Goal: Transaction & Acquisition: Purchase product/service

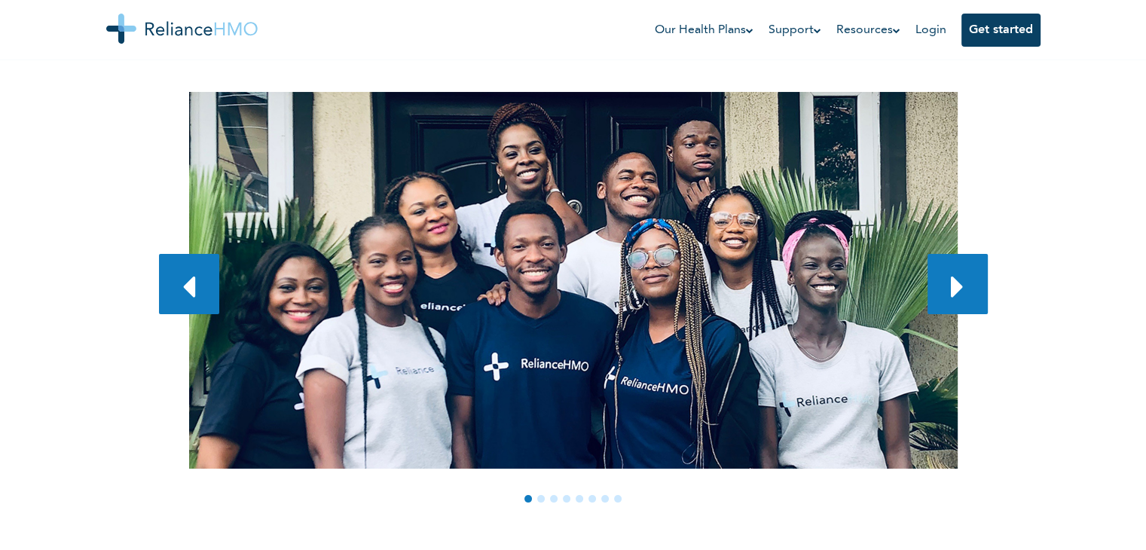
scroll to position [200, 0]
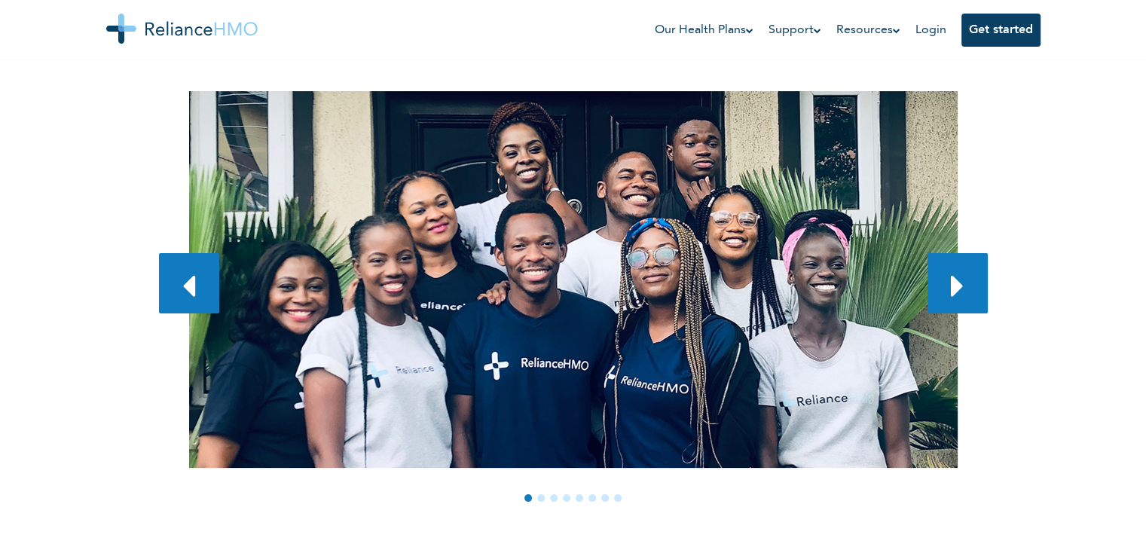
click at [942, 290] on link at bounding box center [957, 283] width 60 height 60
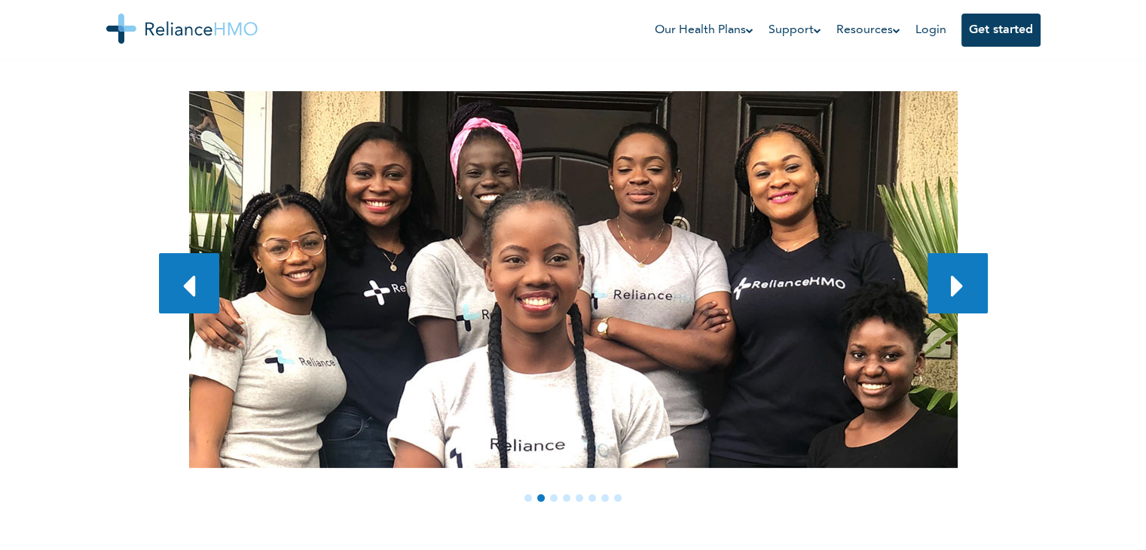
click at [946, 291] on link at bounding box center [957, 283] width 60 height 60
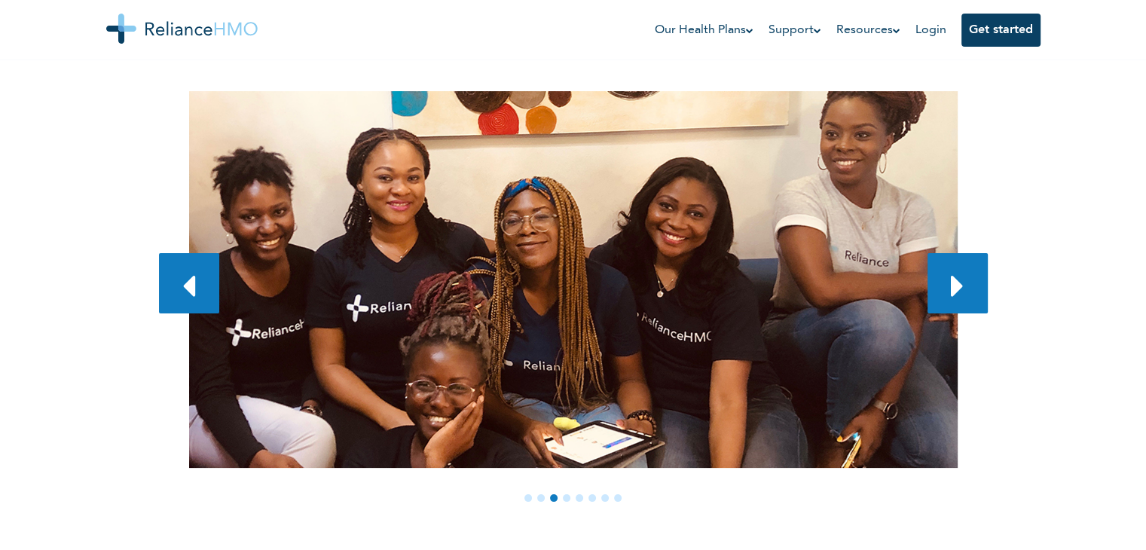
click at [946, 291] on link at bounding box center [957, 283] width 60 height 60
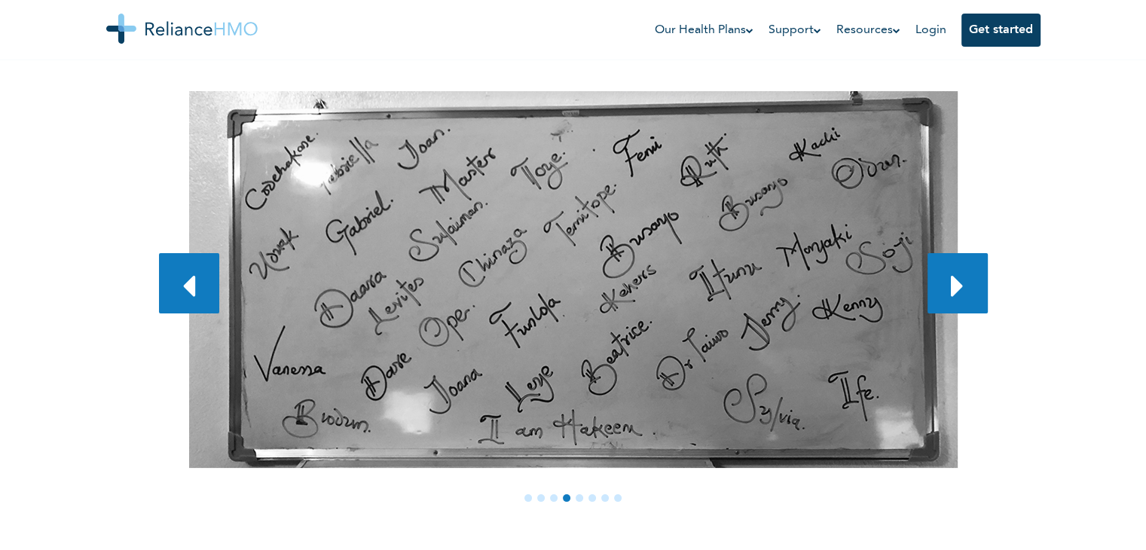
click at [946, 291] on link at bounding box center [957, 283] width 60 height 60
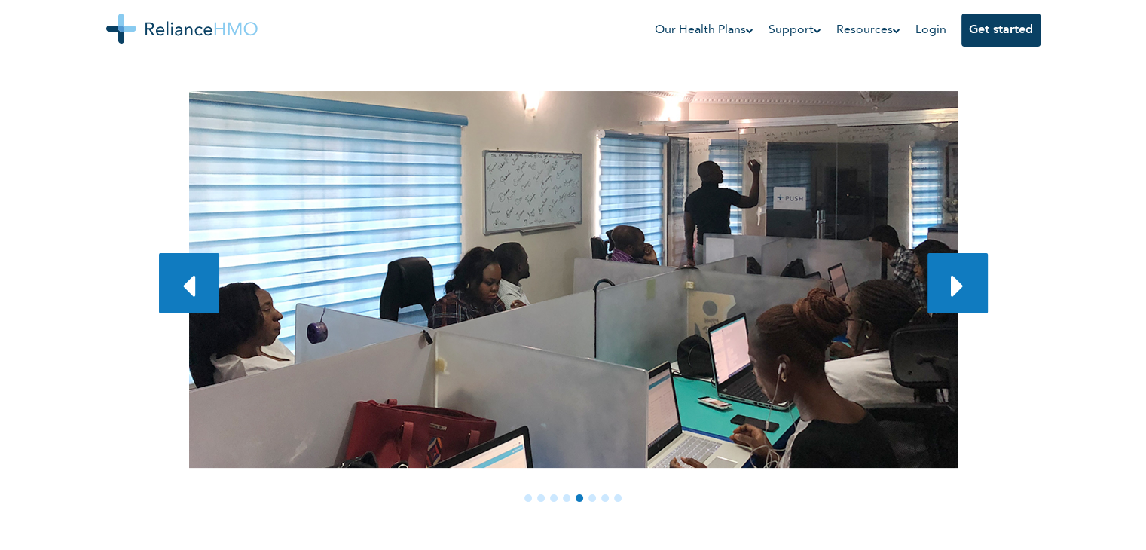
click at [946, 291] on link at bounding box center [957, 283] width 60 height 60
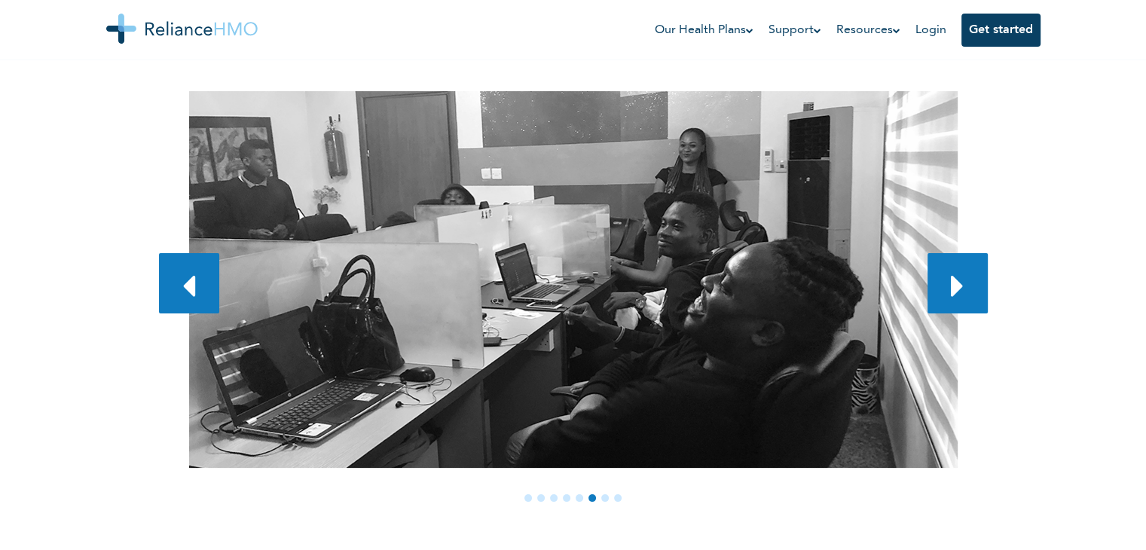
click at [946, 291] on link at bounding box center [957, 283] width 60 height 60
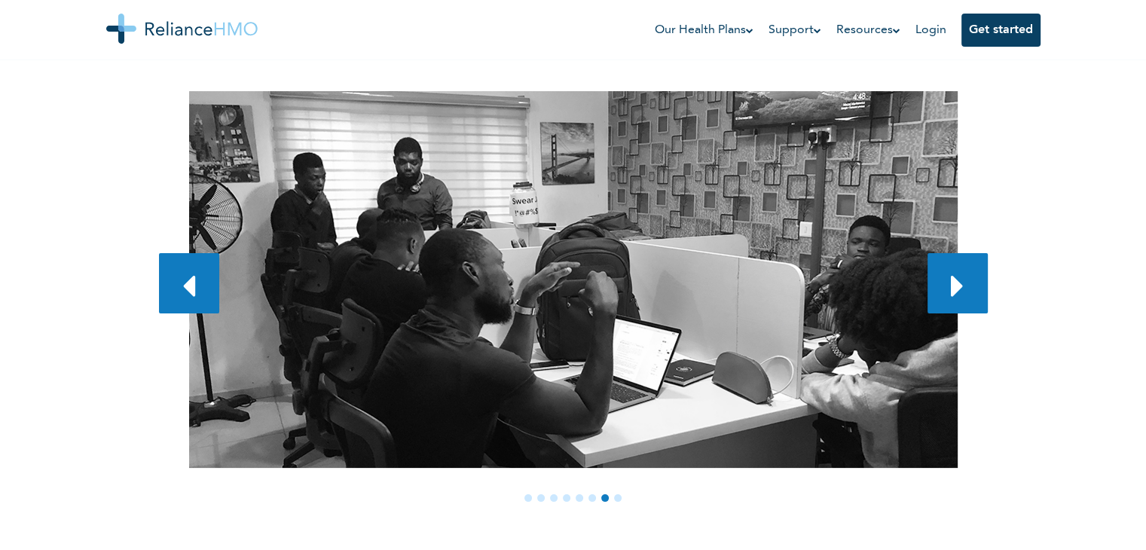
click at [946, 291] on link at bounding box center [957, 283] width 60 height 60
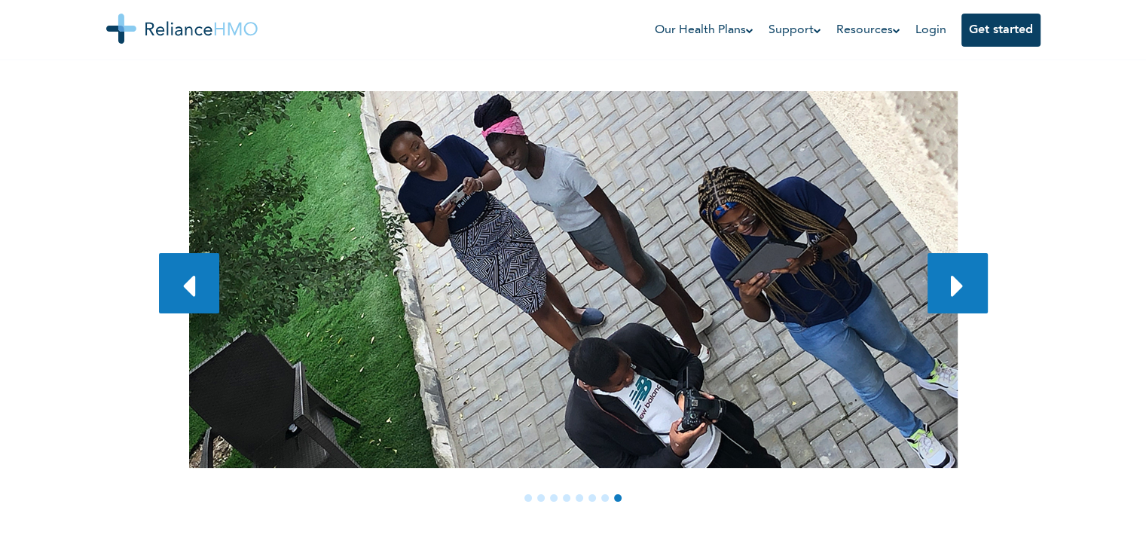
click at [946, 291] on link at bounding box center [957, 283] width 60 height 60
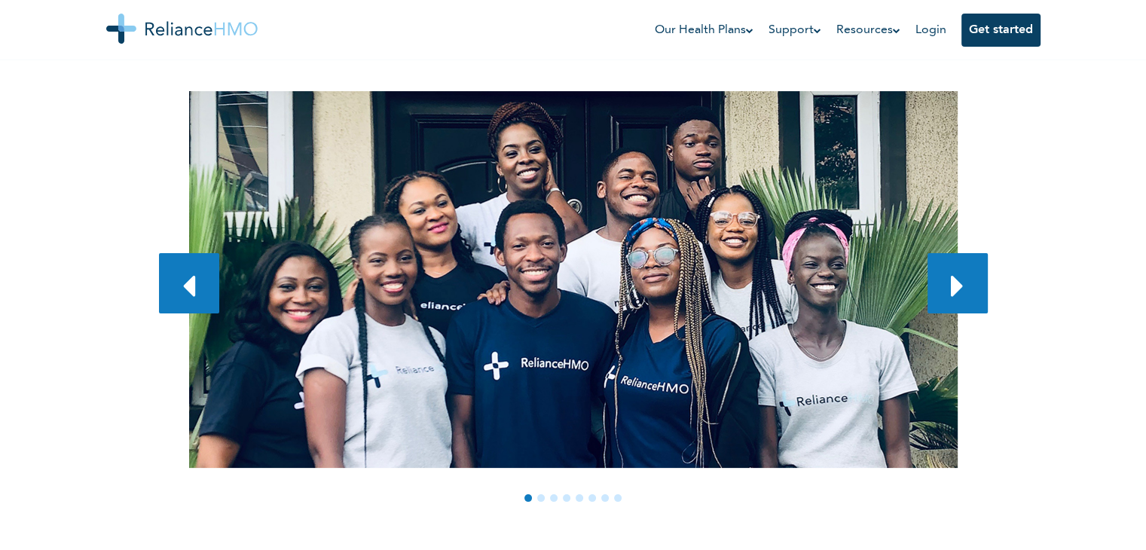
click at [946, 292] on link at bounding box center [957, 283] width 60 height 60
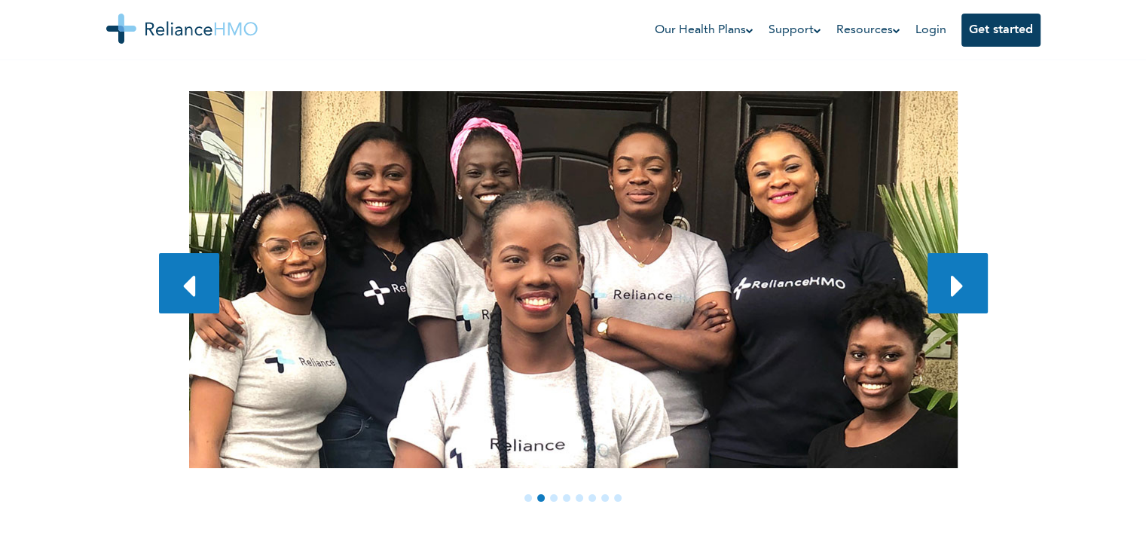
click at [953, 293] on icon at bounding box center [957, 286] width 13 height 36
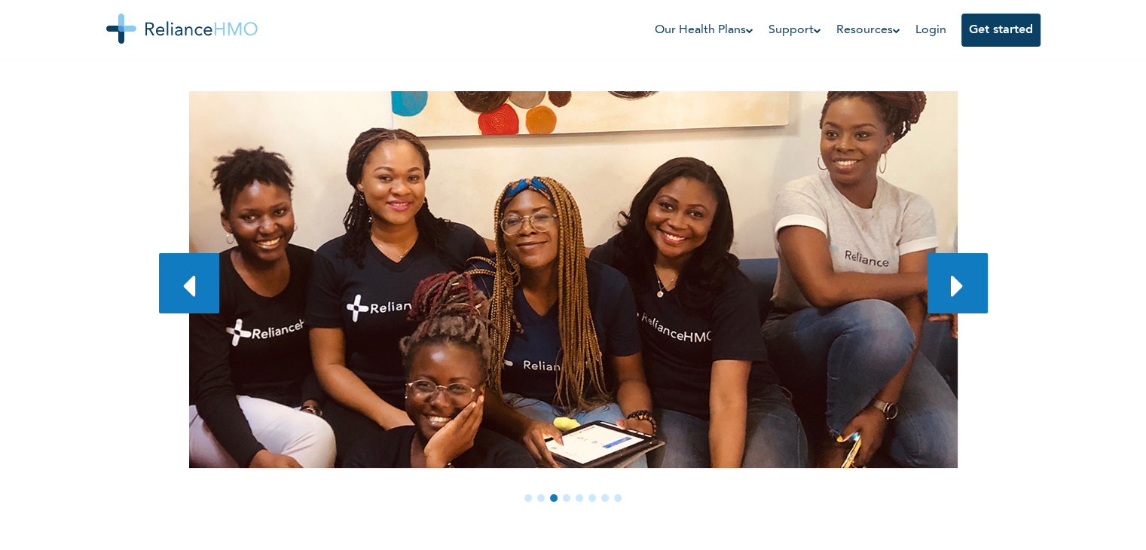
click at [953, 293] on icon at bounding box center [957, 286] width 13 height 36
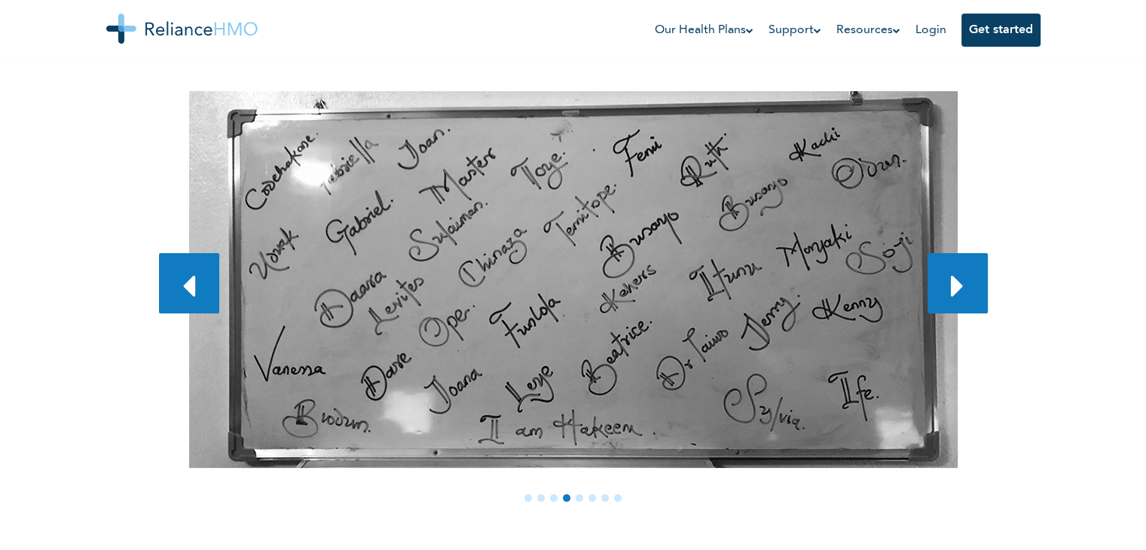
click at [953, 293] on icon at bounding box center [957, 286] width 13 height 36
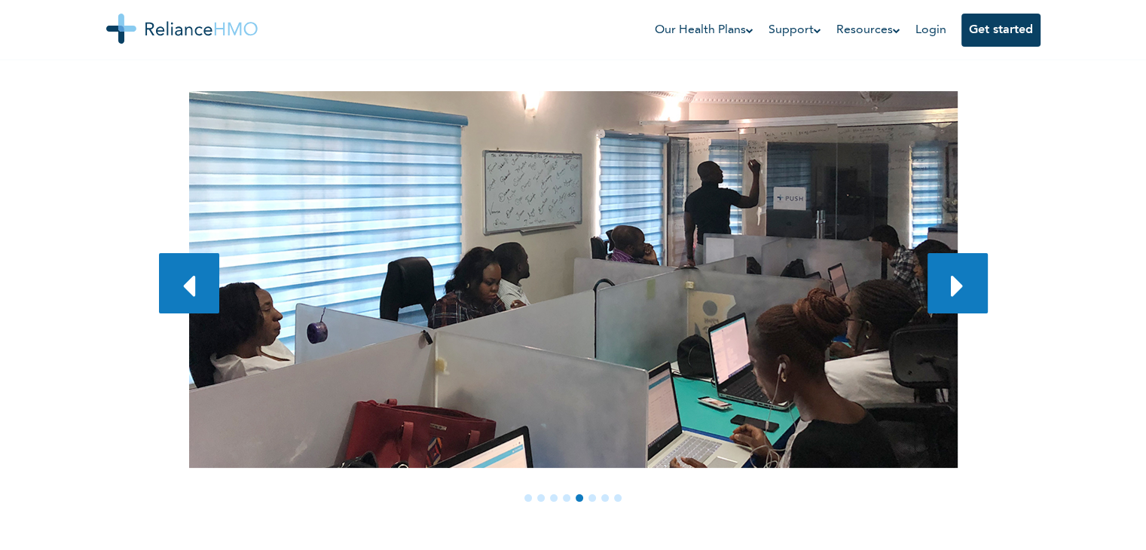
click at [953, 293] on icon at bounding box center [957, 286] width 13 height 36
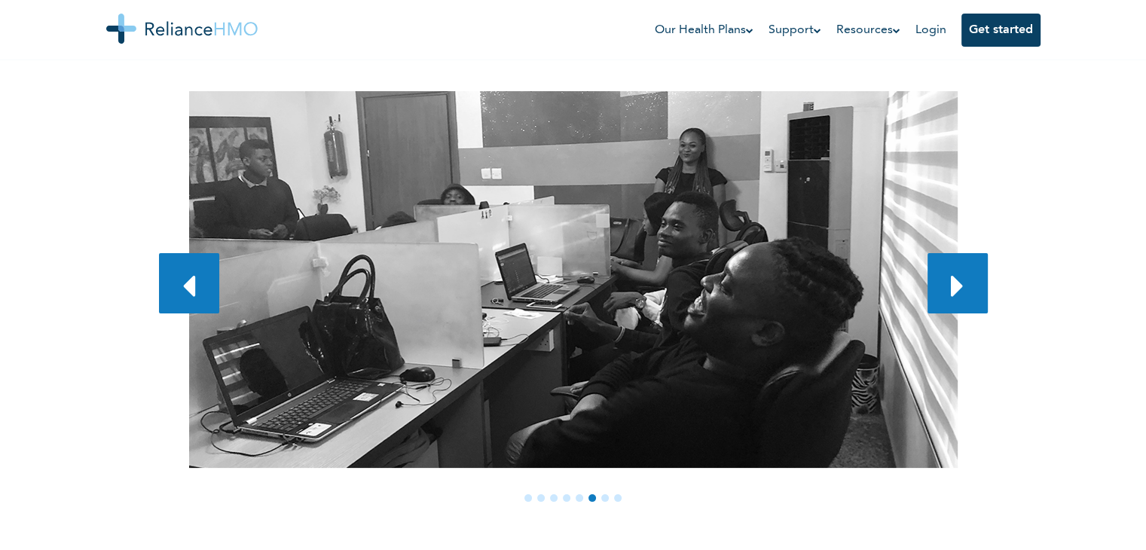
click at [953, 293] on icon at bounding box center [957, 286] width 13 height 36
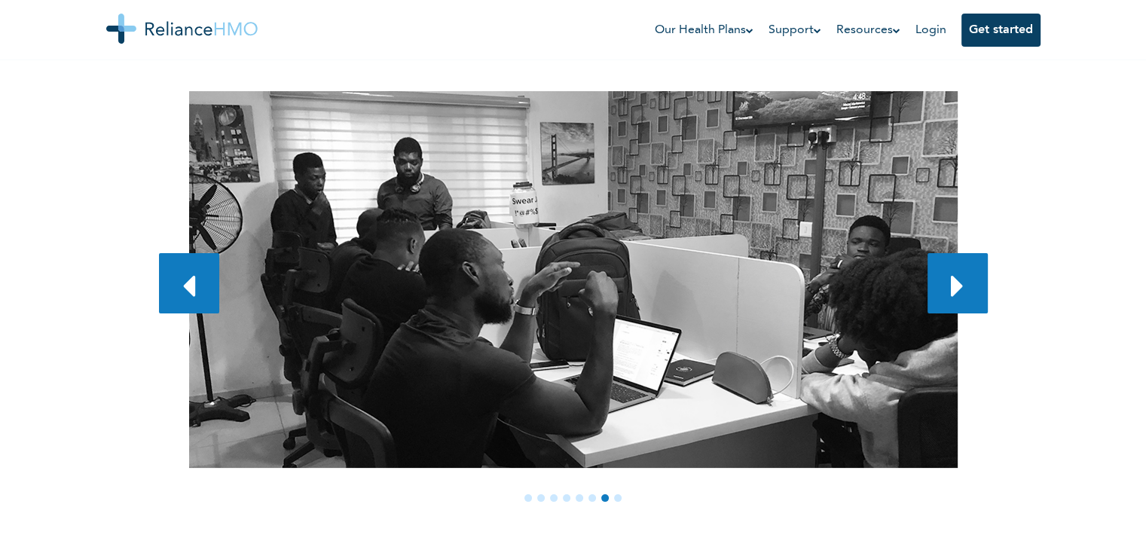
click at [953, 293] on icon at bounding box center [957, 286] width 13 height 36
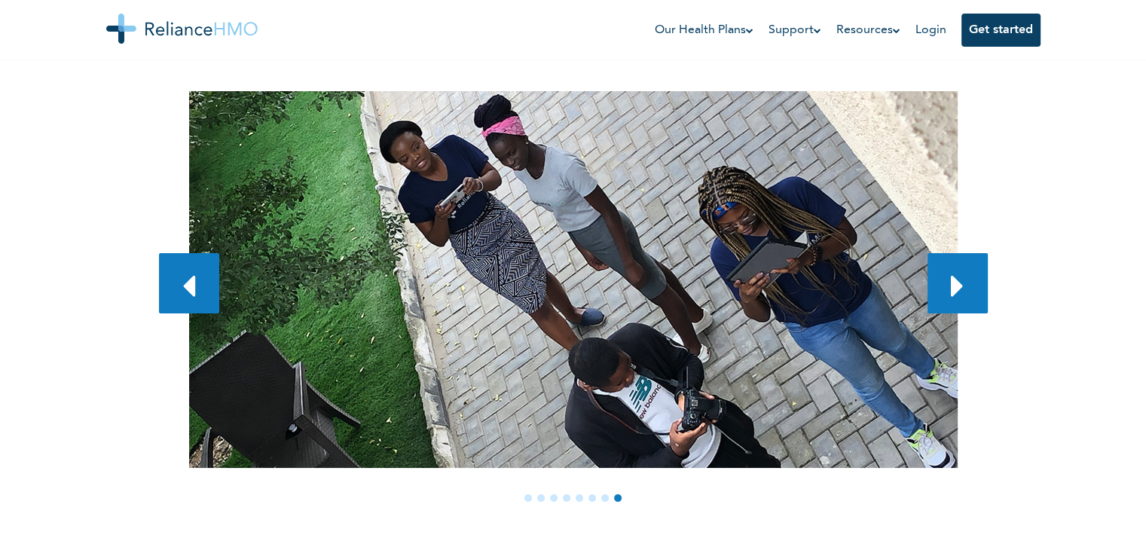
click at [953, 293] on icon at bounding box center [957, 286] width 13 height 36
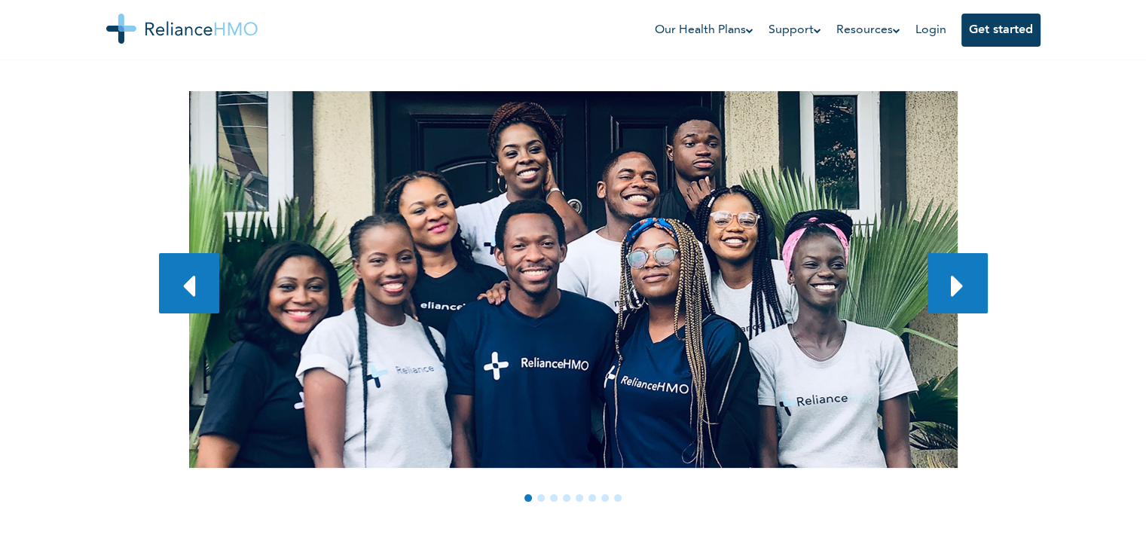
click at [953, 293] on icon at bounding box center [957, 286] width 13 height 36
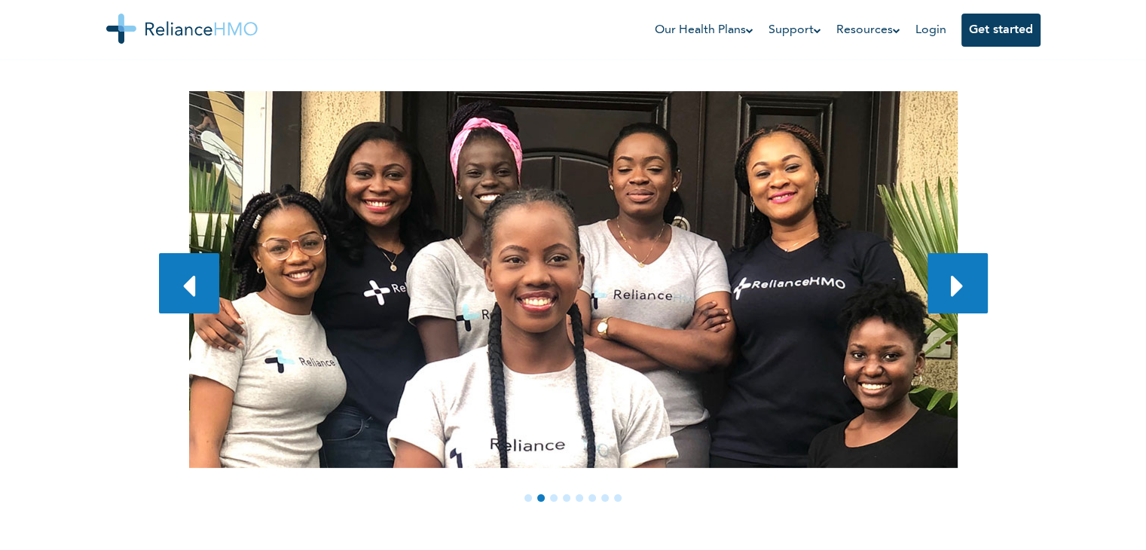
click at [953, 293] on icon at bounding box center [957, 286] width 13 height 36
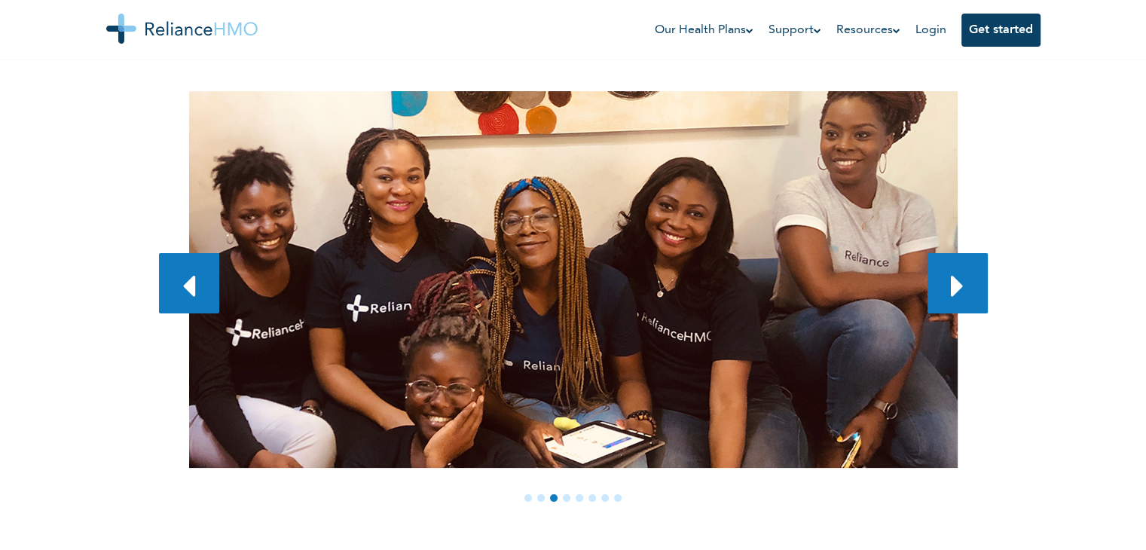
click at [953, 293] on icon at bounding box center [957, 286] width 13 height 36
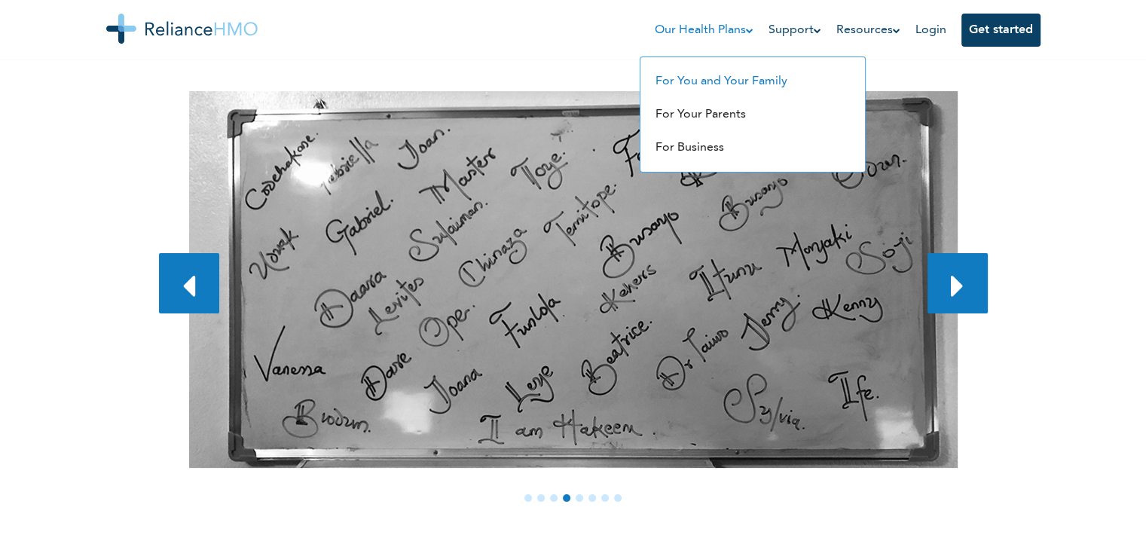
click at [738, 88] on li "For You and Your Family" at bounding box center [752, 81] width 209 height 33
click at [704, 151] on link "For Business" at bounding box center [689, 148] width 69 height 12
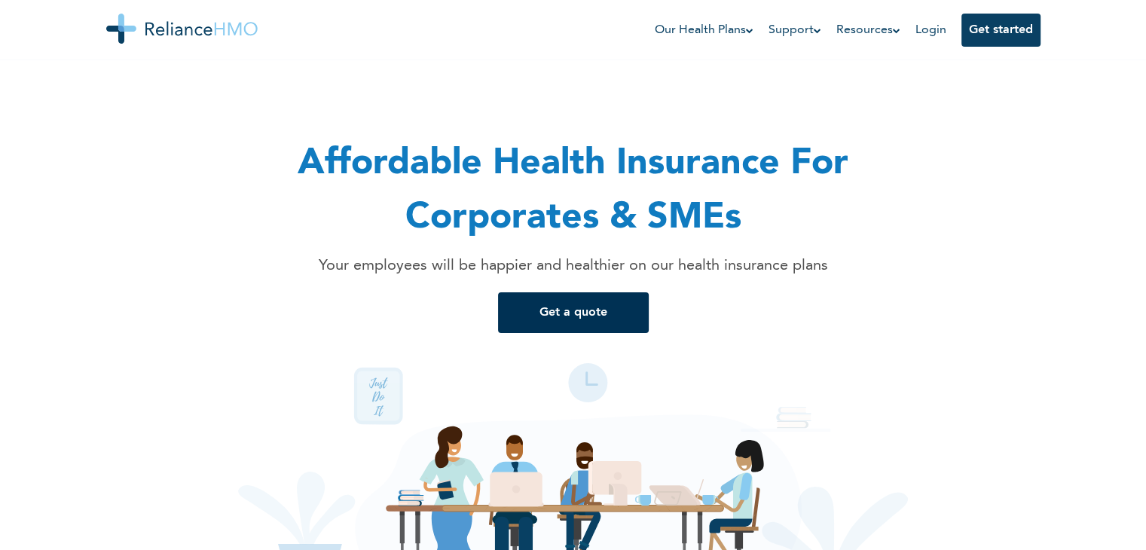
click at [568, 307] on button "Get a quote" at bounding box center [573, 312] width 151 height 41
